Goal: Register for event/course

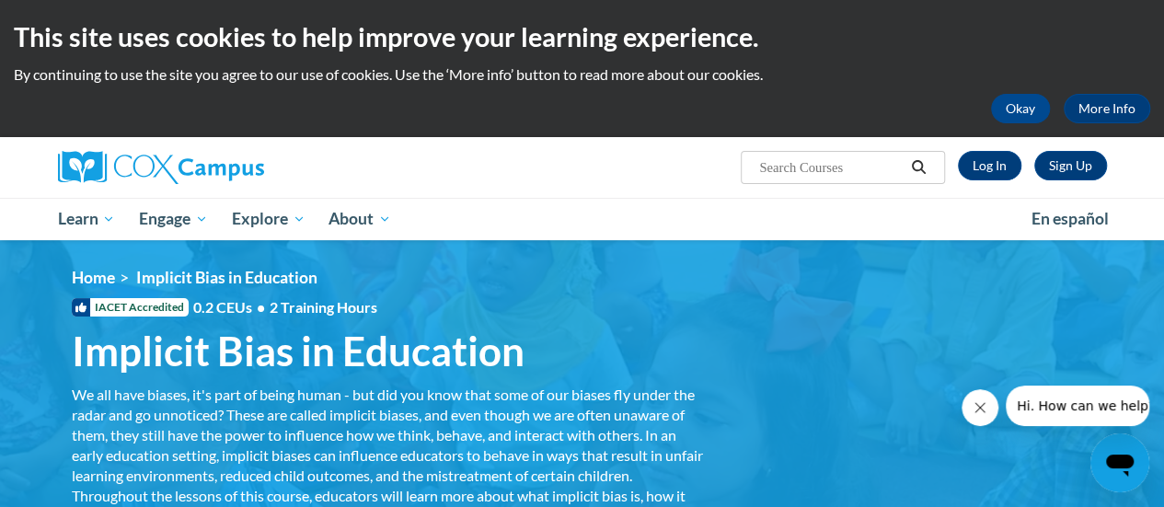
click at [987, 405] on button "Close message from company" at bounding box center [980, 407] width 37 height 37
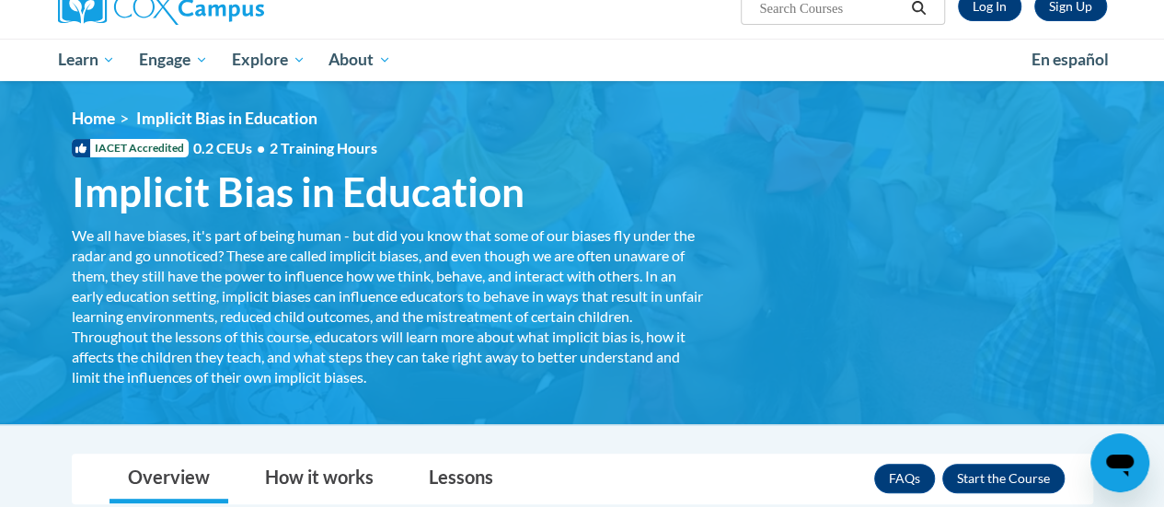
scroll to position [282, 0]
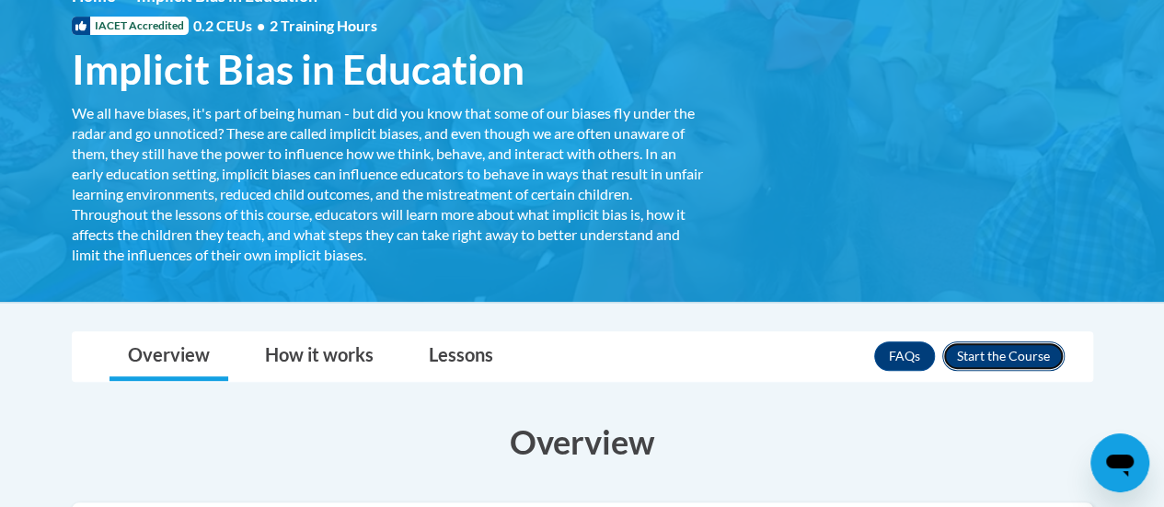
click at [994, 355] on button "Enroll" at bounding box center [1003, 355] width 122 height 29
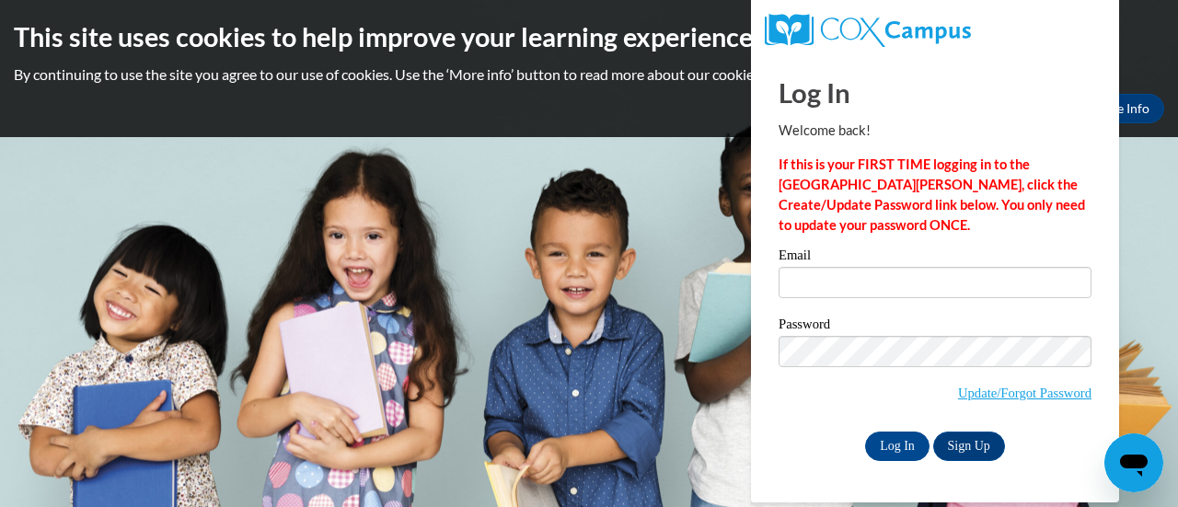
click at [1149, 181] on body "This site uses cookies to help improve your learning experience. By continuing …" at bounding box center [589, 253] width 1178 height 507
click at [679, 200] on body "This site uses cookies to help improve your learning experience. By continuing …" at bounding box center [589, 253] width 1178 height 507
